Goal: Communication & Community: Answer question/provide support

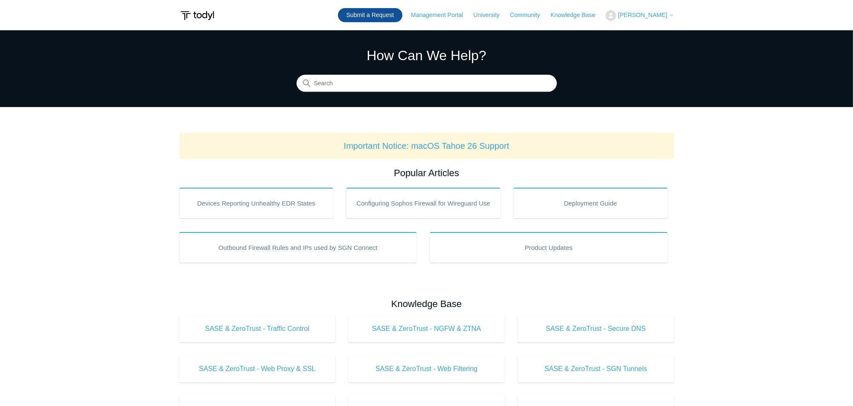
click at [351, 11] on link "Submit a Request" at bounding box center [370, 15] width 64 height 14
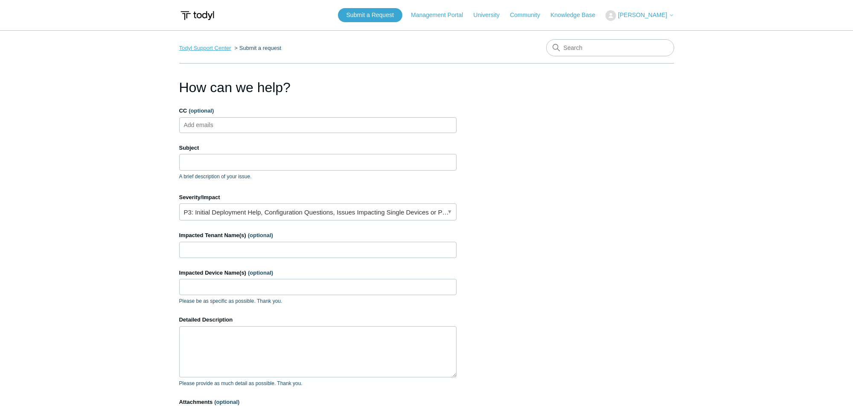
click at [196, 49] on link "Todyl Support Center" at bounding box center [205, 48] width 52 height 6
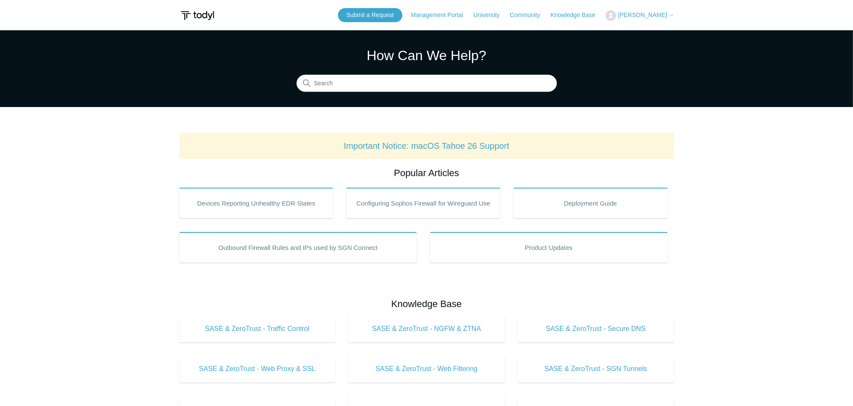
click at [622, 12] on span "[PERSON_NAME]" at bounding box center [642, 15] width 49 height 7
click at [620, 30] on link "My Support Requests" at bounding box center [647, 33] width 83 height 15
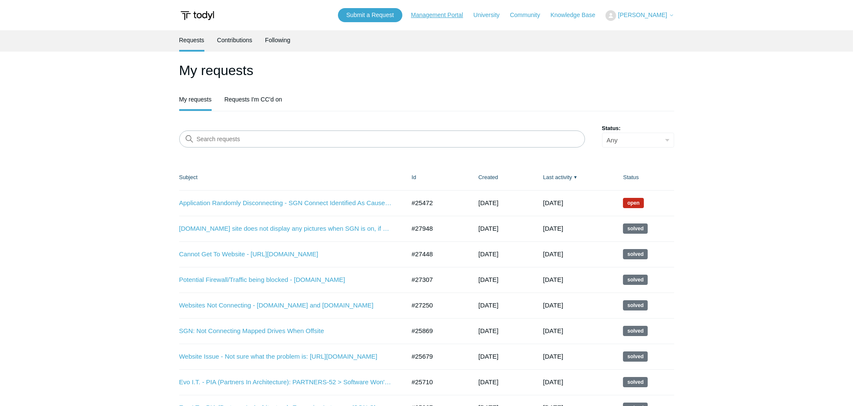
click at [424, 12] on link "Management Portal" at bounding box center [441, 15] width 61 height 9
click at [656, 13] on span "[PERSON_NAME]" at bounding box center [642, 15] width 49 height 7
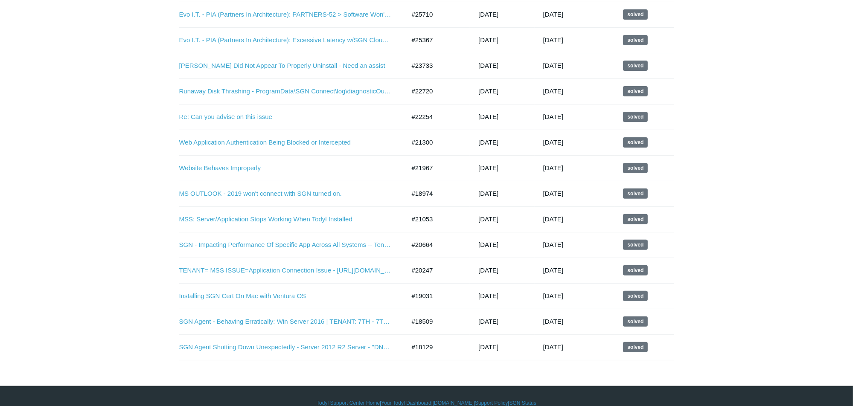
scroll to position [382, 0]
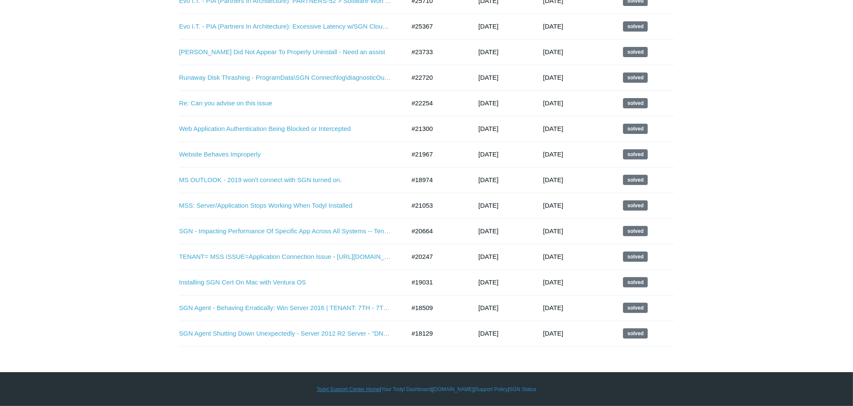
click at [334, 390] on link "Todyl Support Center Home" at bounding box center [348, 390] width 63 height 8
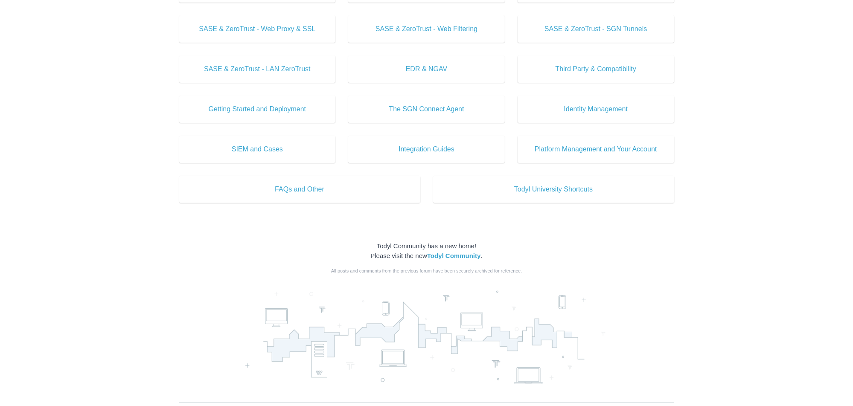
scroll to position [336, 0]
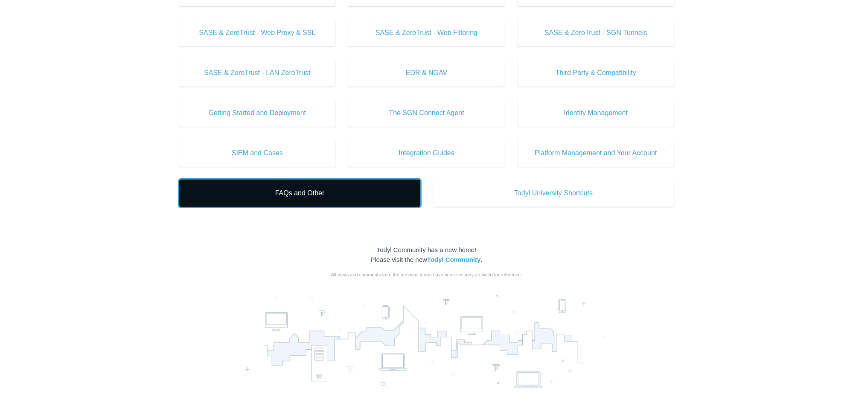
click at [311, 193] on span "FAQs and Other" at bounding box center [300, 193] width 216 height 10
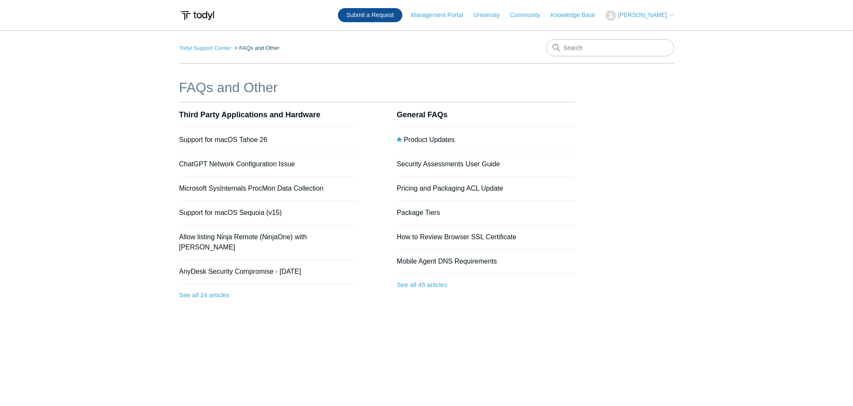
click at [356, 16] on link "Submit a Request" at bounding box center [370, 15] width 64 height 14
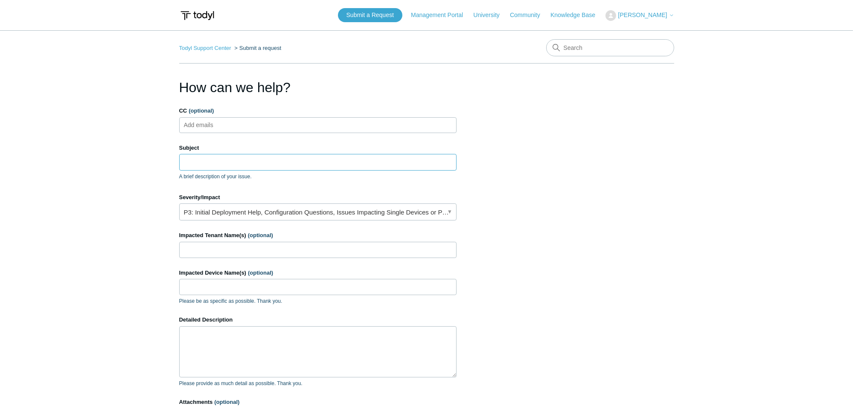
click at [223, 162] on input "Subject" at bounding box center [317, 162] width 277 height 16
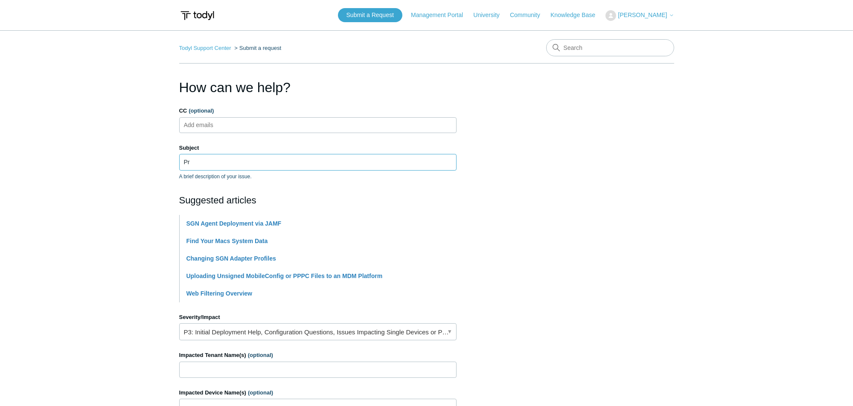
type input "P"
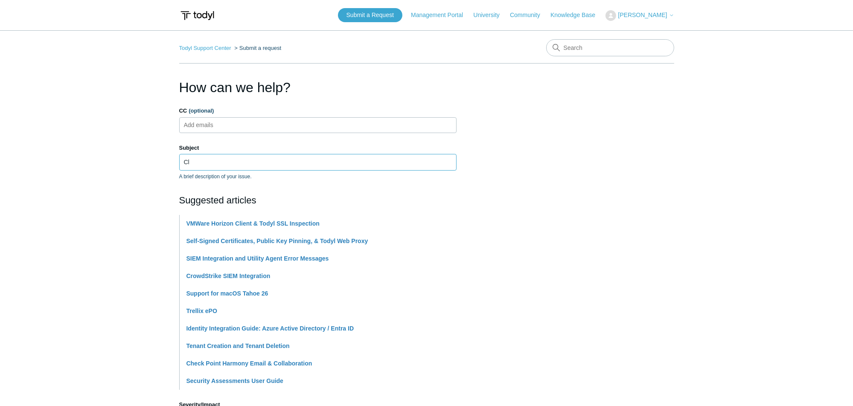
type input "C"
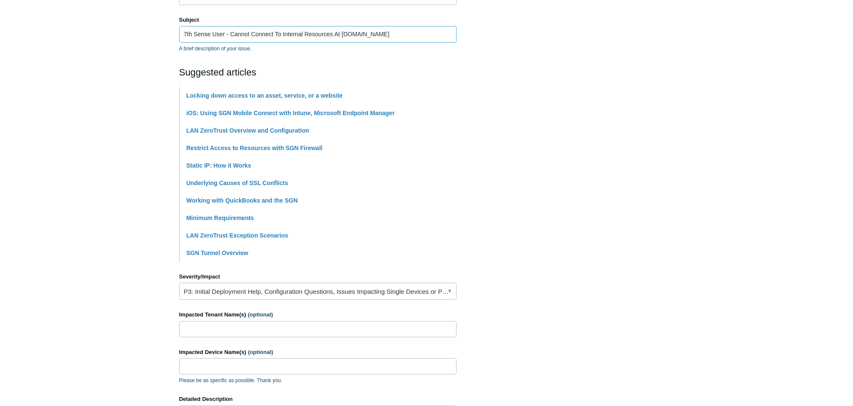
scroll to position [213, 0]
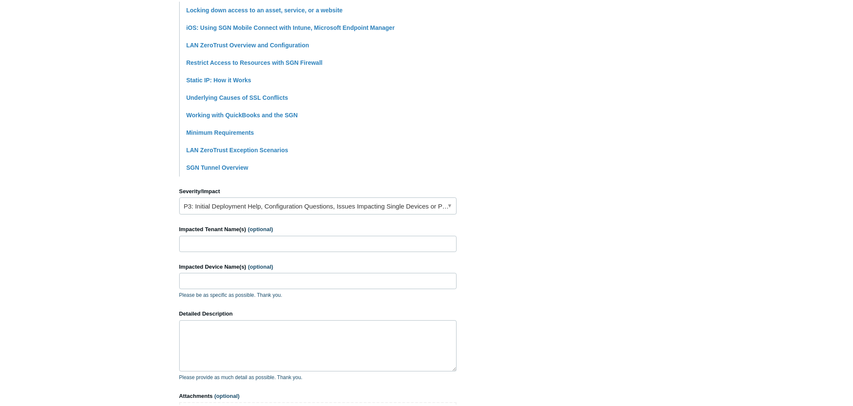
type input "7th Sense User - Cannot Connect To Internal Resources At [DOMAIN_NAME]"
click at [187, 206] on link "P3: Initial Deployment Help, Configuration Questions, Issues Impacting Single D…" at bounding box center [317, 206] width 277 height 17
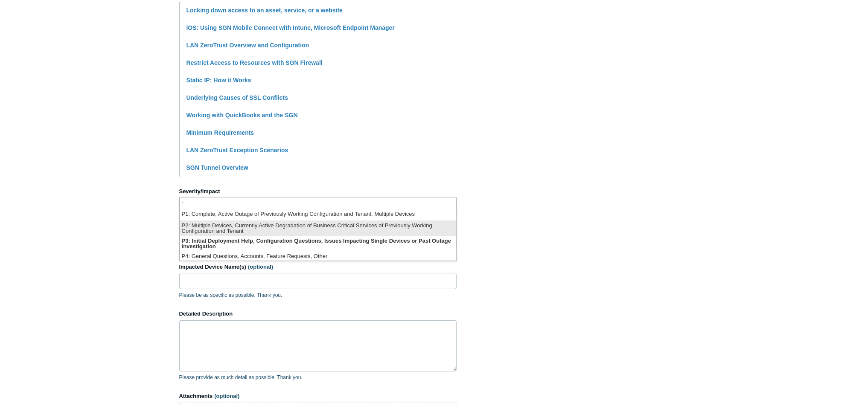
click at [197, 230] on li "P2: Multiple Devices, Currently Active Degradation of Business Critical Service…" at bounding box center [318, 228] width 277 height 15
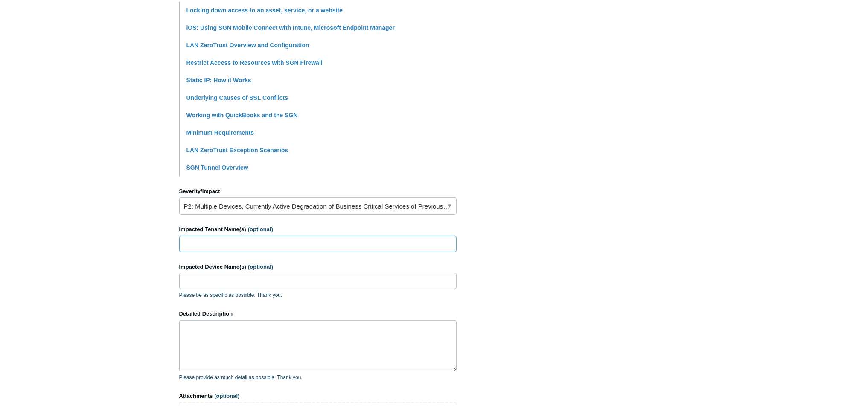
click at [200, 245] on input "Impacted Tenant Name(s) (optional)" at bounding box center [317, 244] width 277 height 16
type input "7th Sense - DEVICE = 7TH-LAP50"
click at [210, 279] on input "Impacted Device Name(s) (optional)" at bounding box center [317, 281] width 277 height 16
type input "7TH-LAP50 (and Others)"
click at [217, 329] on textarea "Detailed Description" at bounding box center [317, 346] width 277 height 51
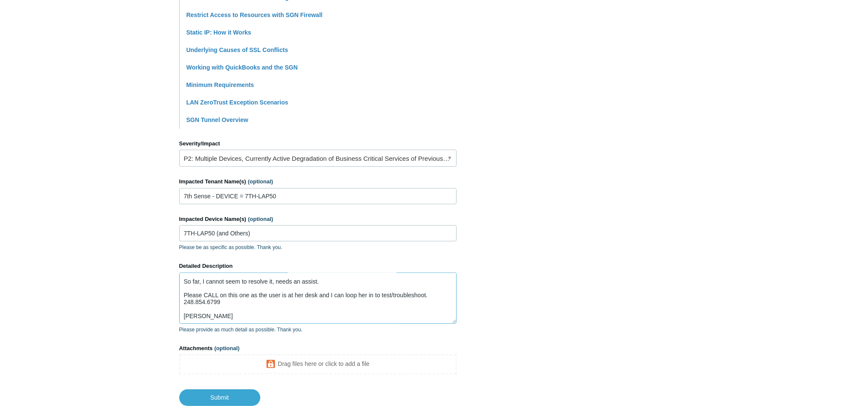
scroll to position [319, 0]
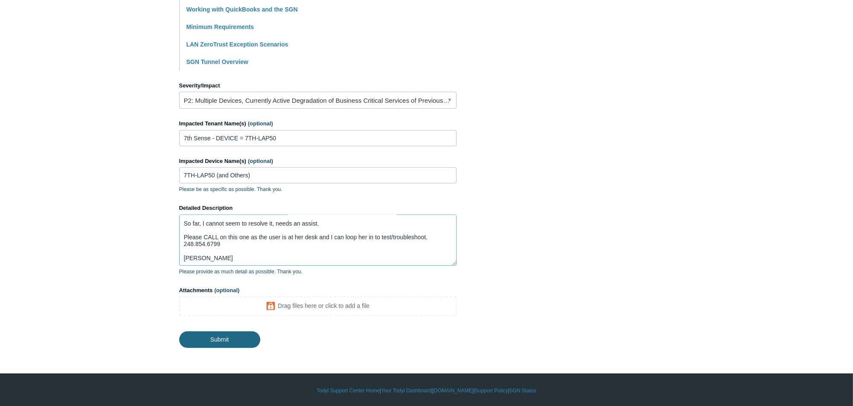
type textarea "The user gets to Manulife.ca The log into a portal, then try to connect to thei…"
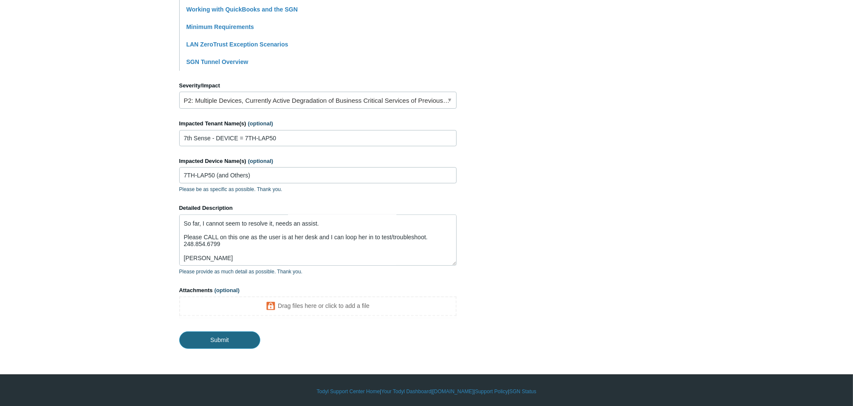
click at [218, 337] on input "Submit" at bounding box center [219, 340] width 81 height 17
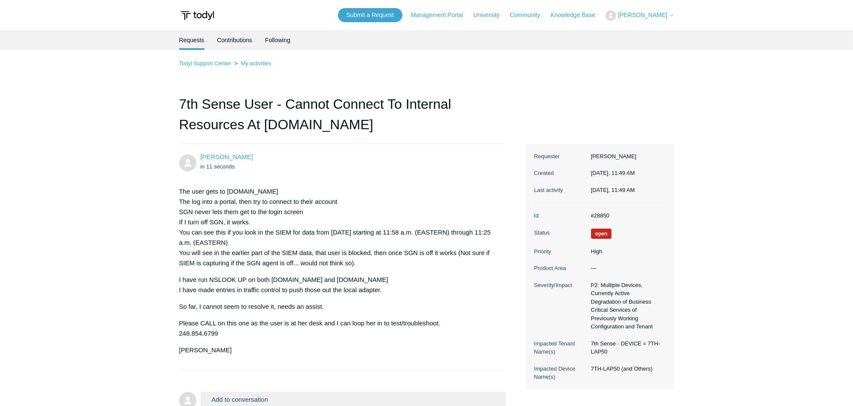
click at [629, 13] on span "[PERSON_NAME]" at bounding box center [642, 15] width 49 height 7
click at [624, 31] on link "My Support Requests" at bounding box center [647, 33] width 83 height 15
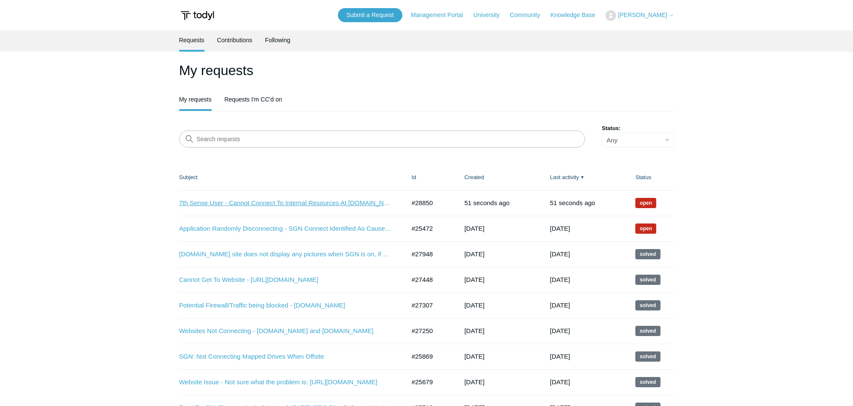
click at [280, 204] on link "7th Sense User - Cannot Connect To Internal Resources At [DOMAIN_NAME]" at bounding box center [285, 203] width 213 height 10
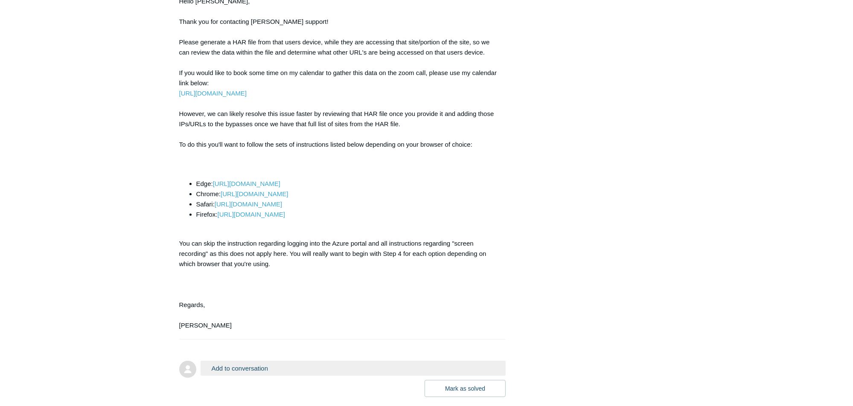
scroll to position [461, 0]
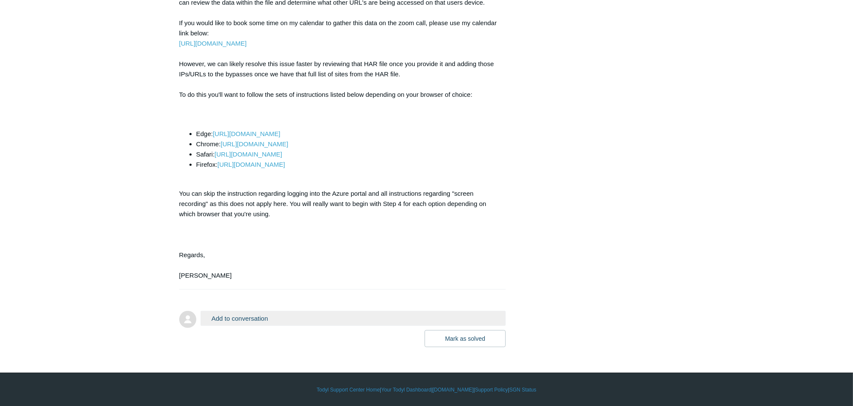
click at [264, 317] on button "Add to conversation" at bounding box center [354, 318] width 306 height 15
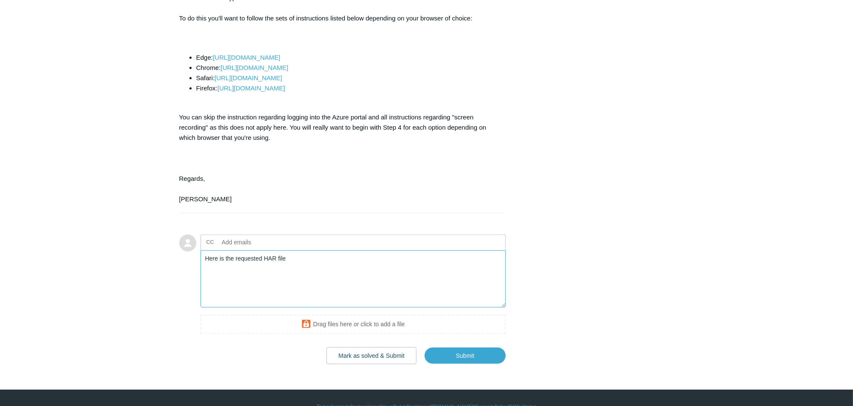
scroll to position [555, 0]
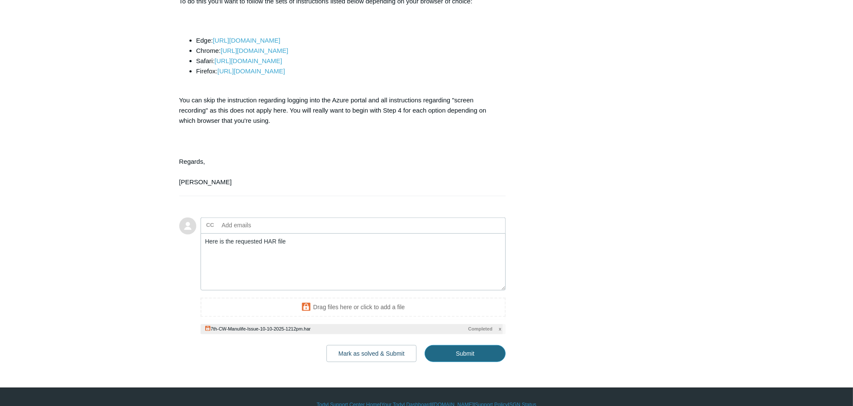
click at [470, 353] on input "Submit" at bounding box center [465, 353] width 81 height 17
type textarea "Here is the requested HAR file This ticket includes a secure attachment. Use th…"
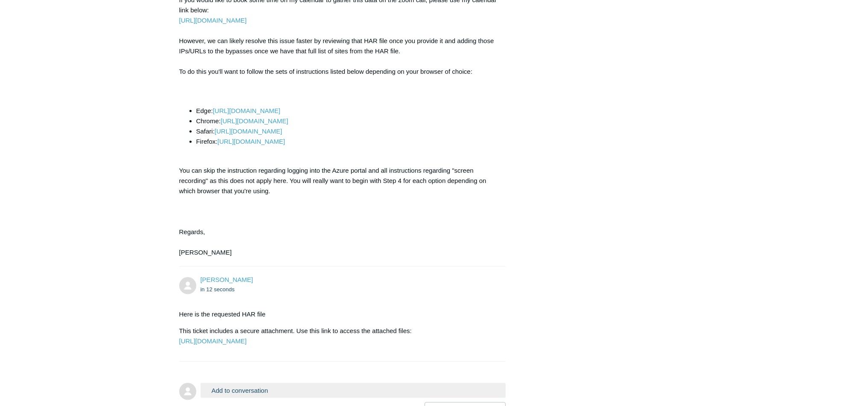
scroll to position [483, 0]
